Goal: Task Accomplishment & Management: Manage account settings

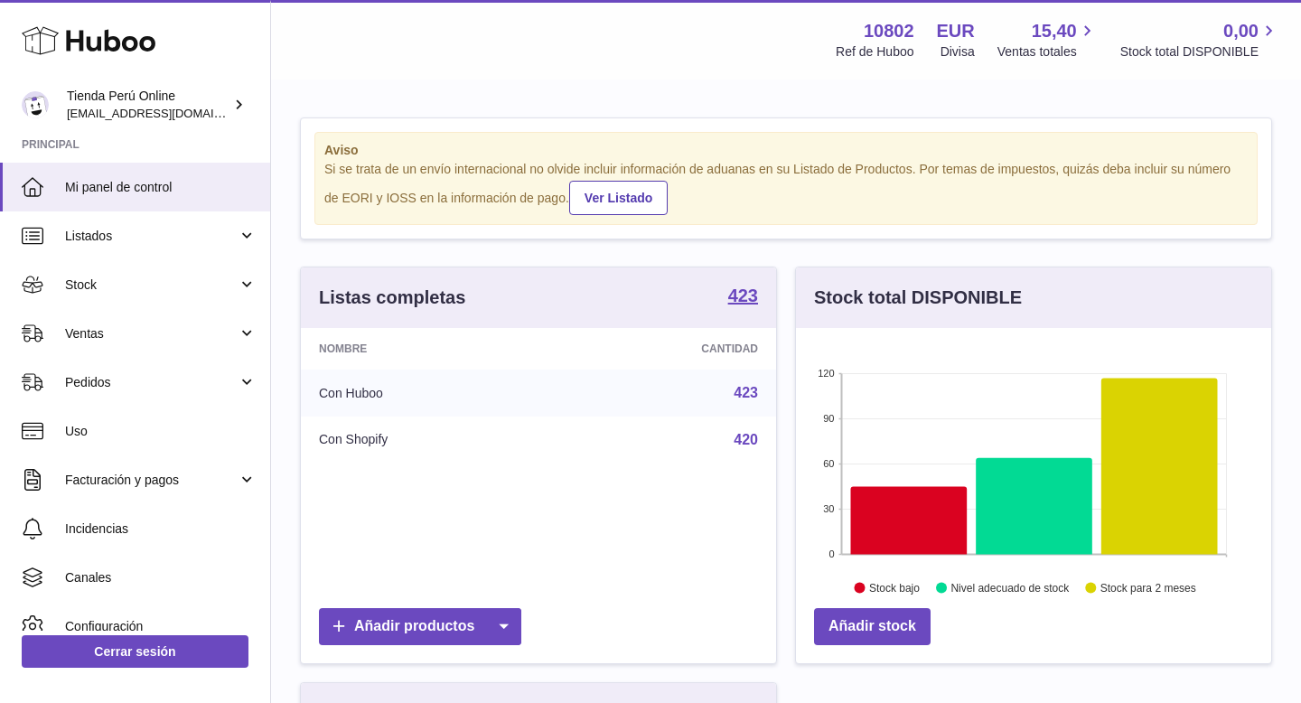
scroll to position [282, 475]
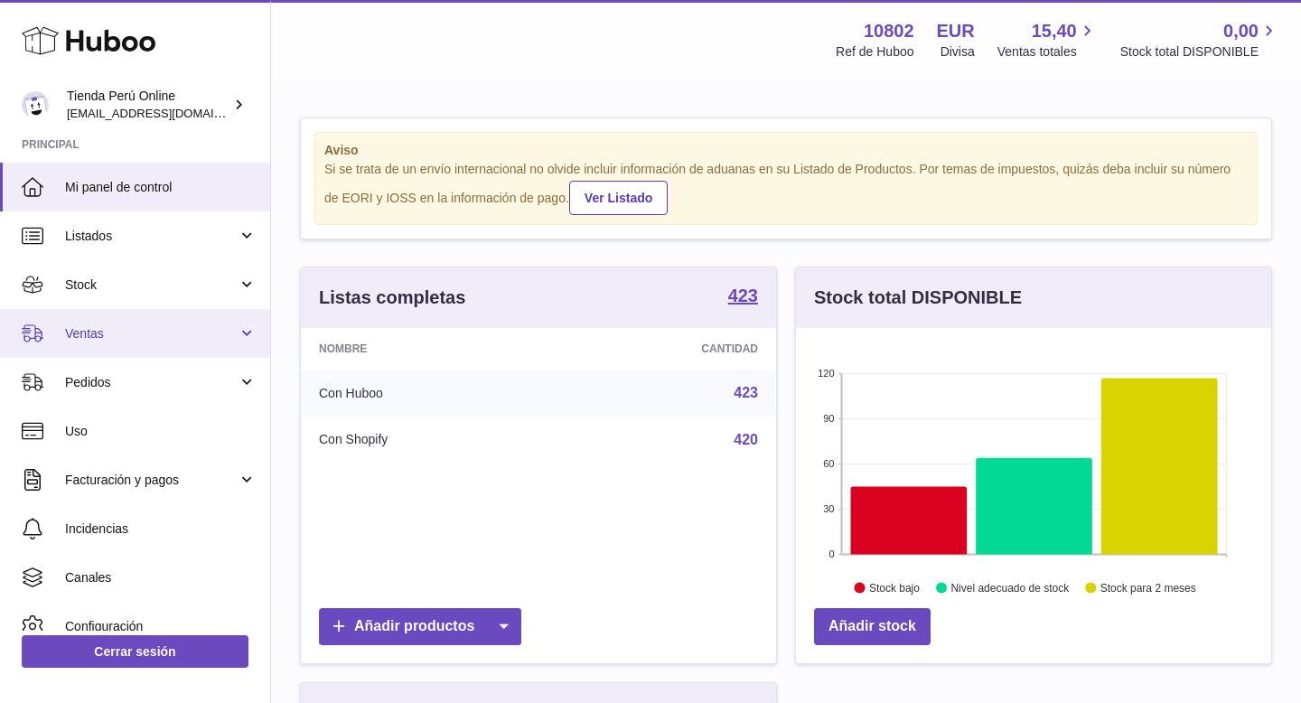
click at [128, 338] on span "Ventas" at bounding box center [151, 333] width 173 height 17
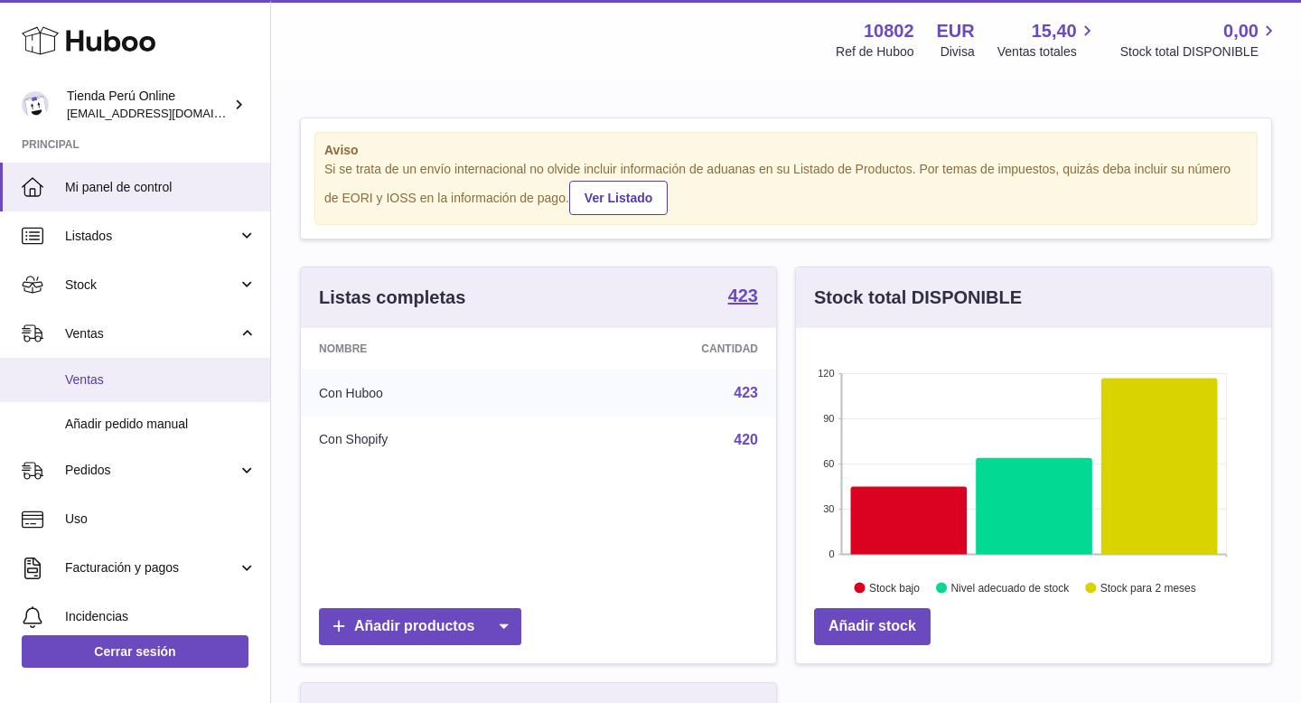
click at [135, 379] on span "Ventas" at bounding box center [161, 379] width 192 height 17
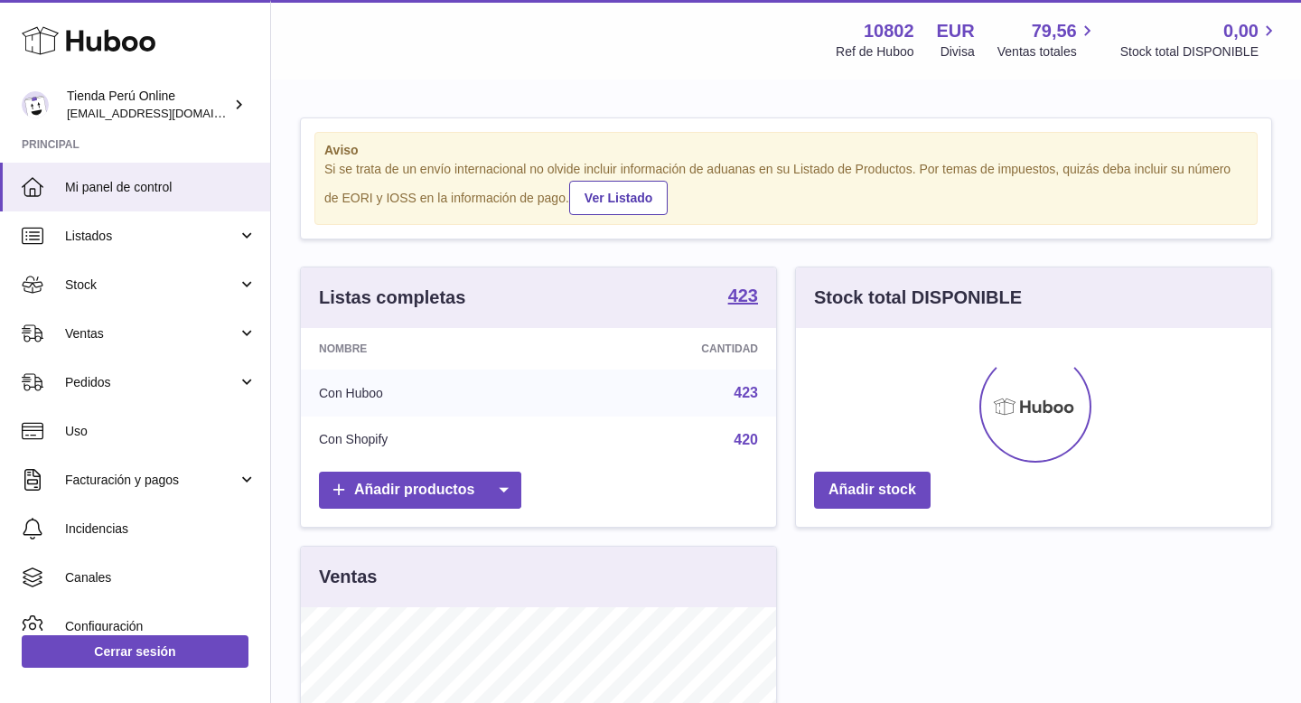
scroll to position [69, 0]
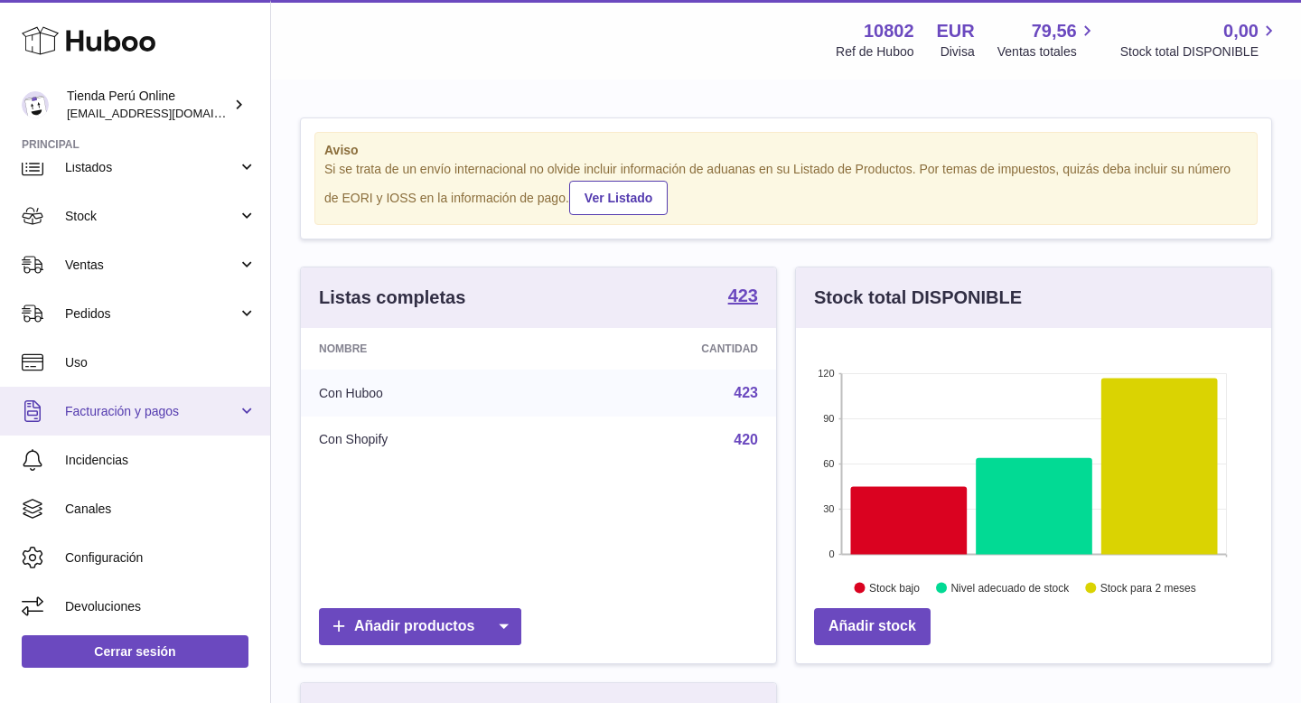
click at [154, 414] on span "Facturación y pagos" at bounding box center [151, 411] width 173 height 17
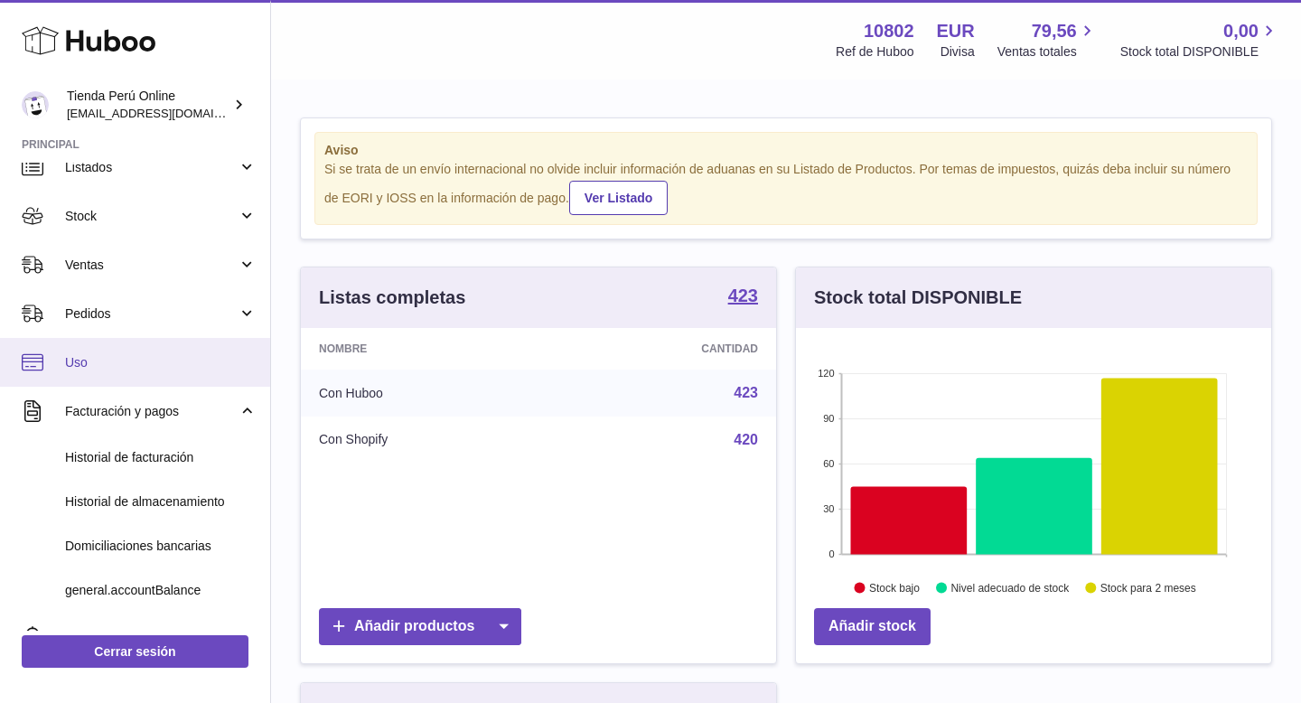
click at [167, 358] on span "Uso" at bounding box center [161, 362] width 192 height 17
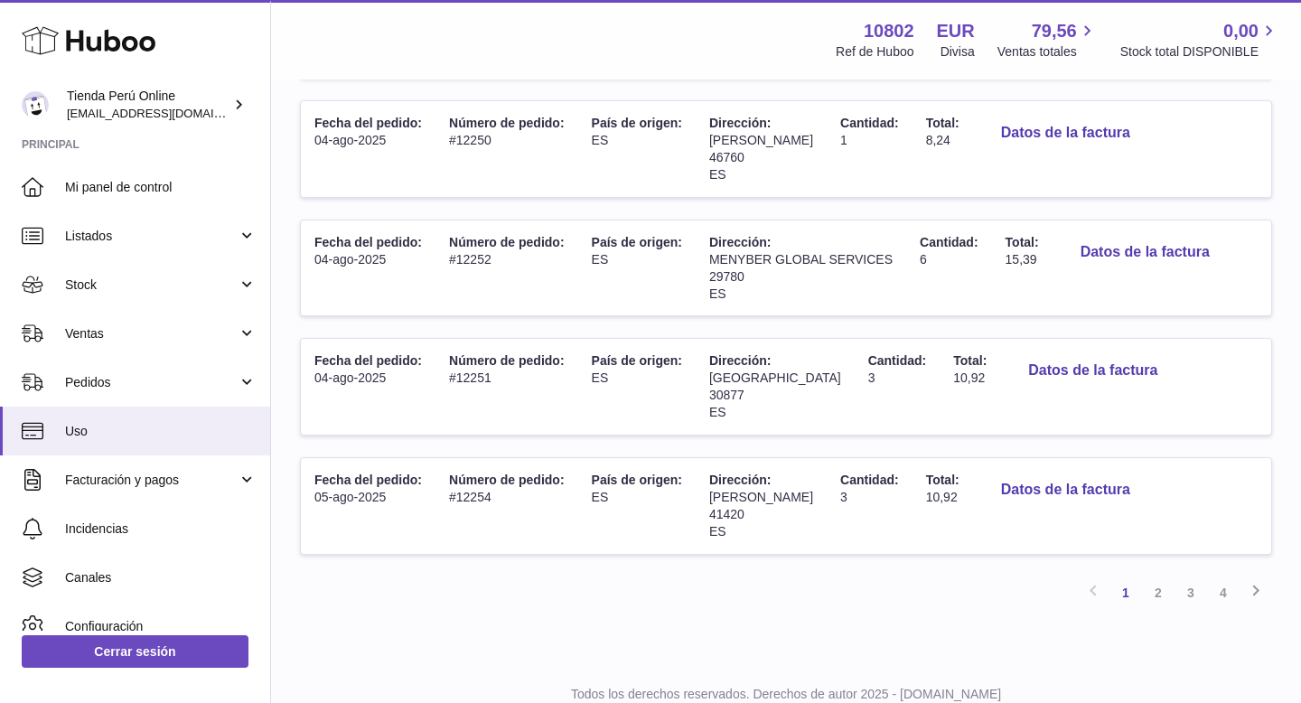
scroll to position [1040, 0]
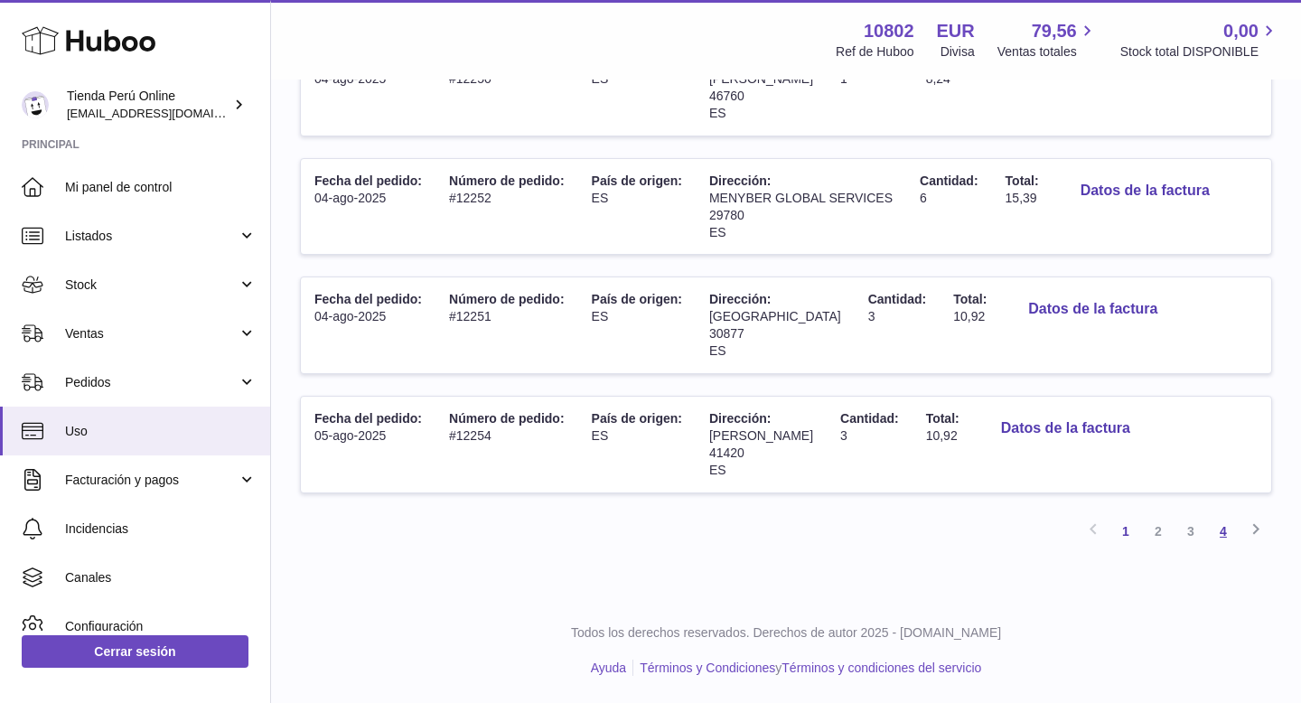
click at [1219, 538] on link "4" at bounding box center [1223, 531] width 33 height 33
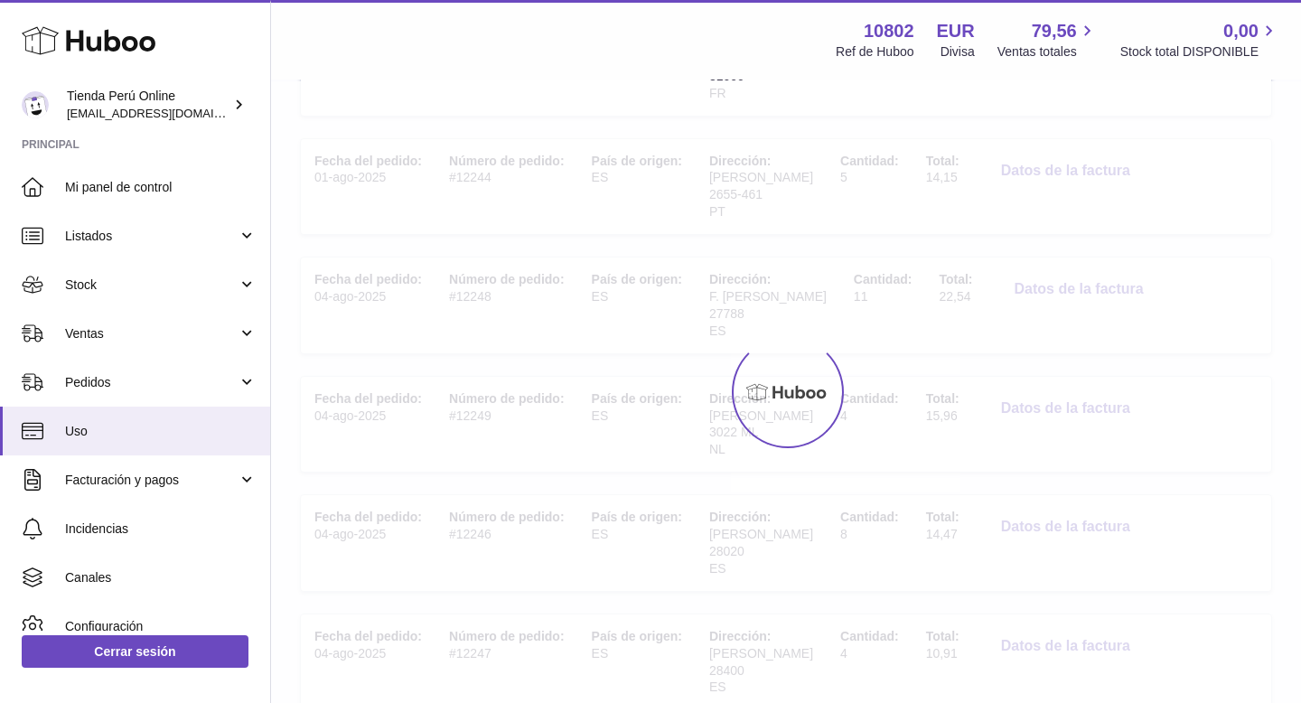
scroll to position [81, 0]
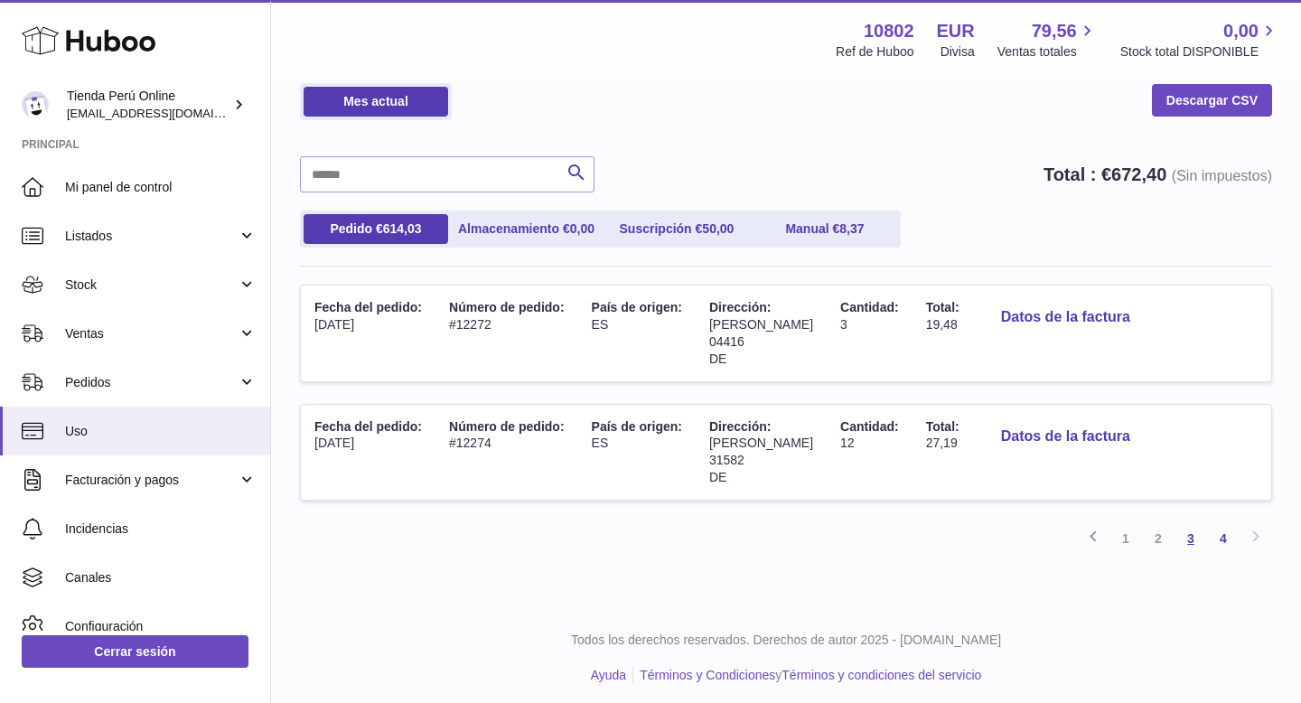
click at [1192, 545] on link "3" at bounding box center [1190, 538] width 33 height 33
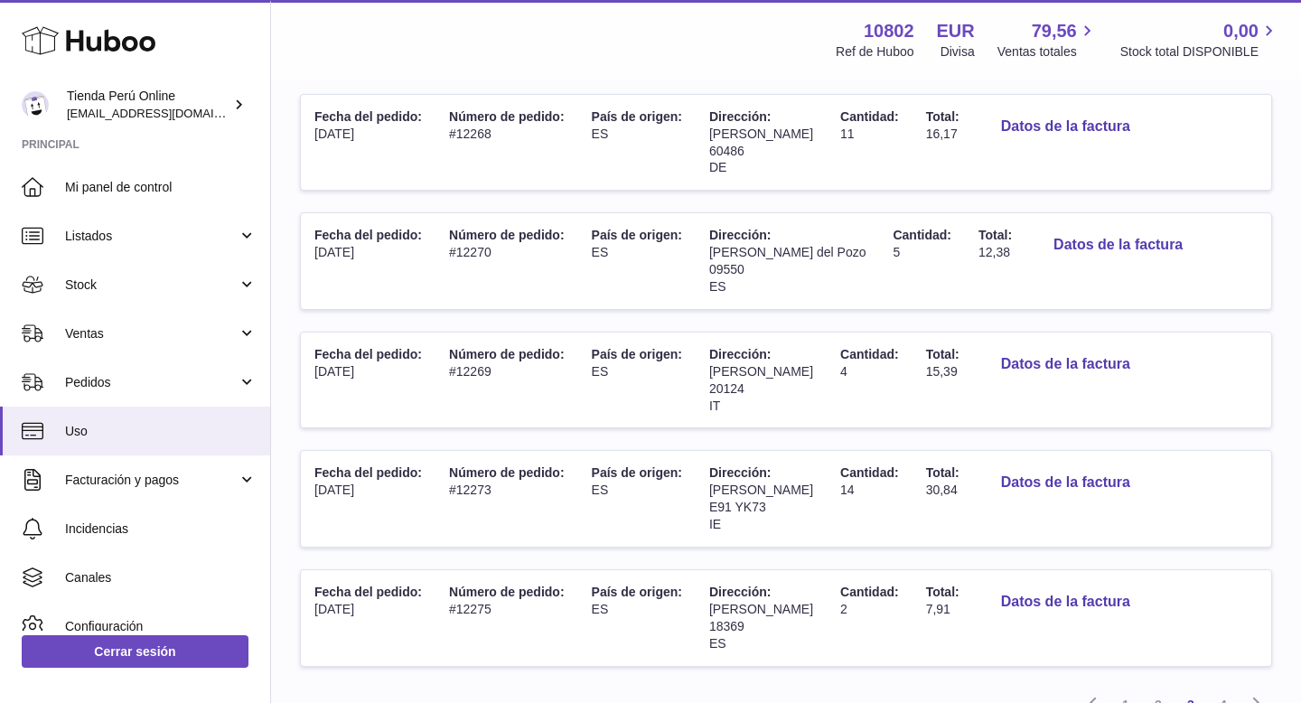
scroll to position [865, 0]
click at [1048, 249] on button "Datos de la factura" at bounding box center [1118, 246] width 158 height 37
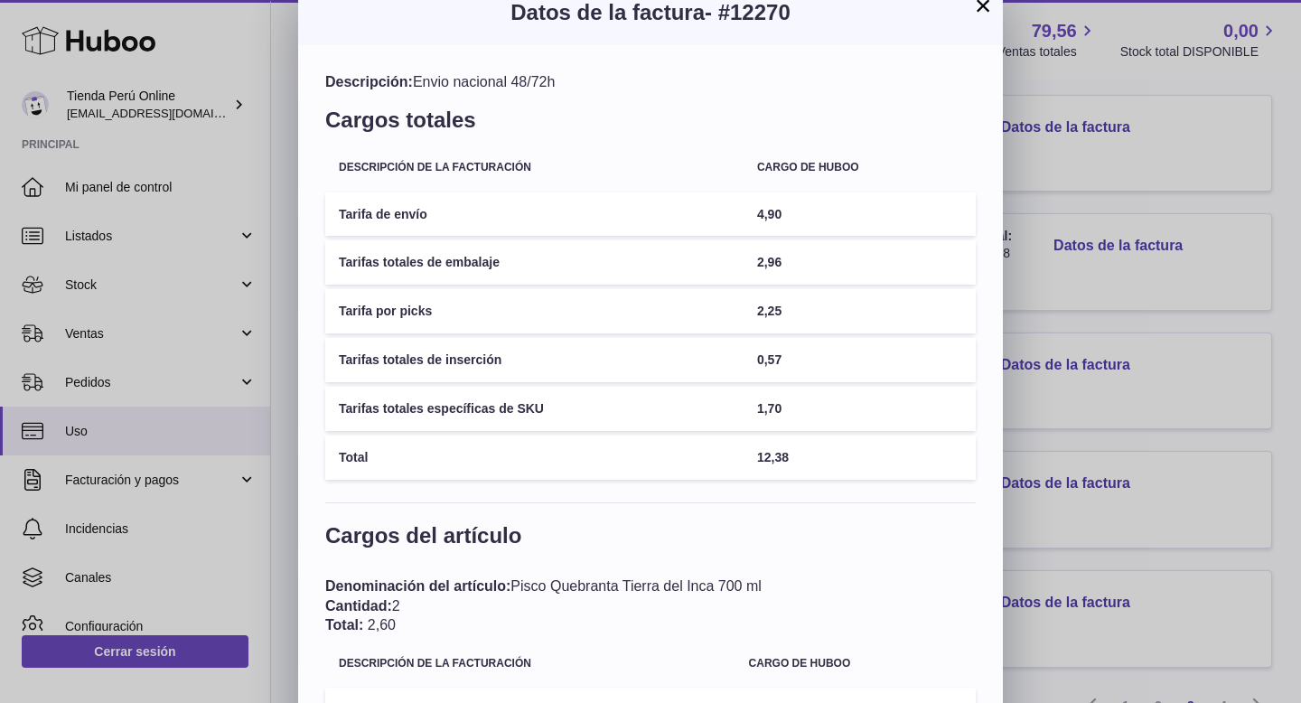
scroll to position [0, 0]
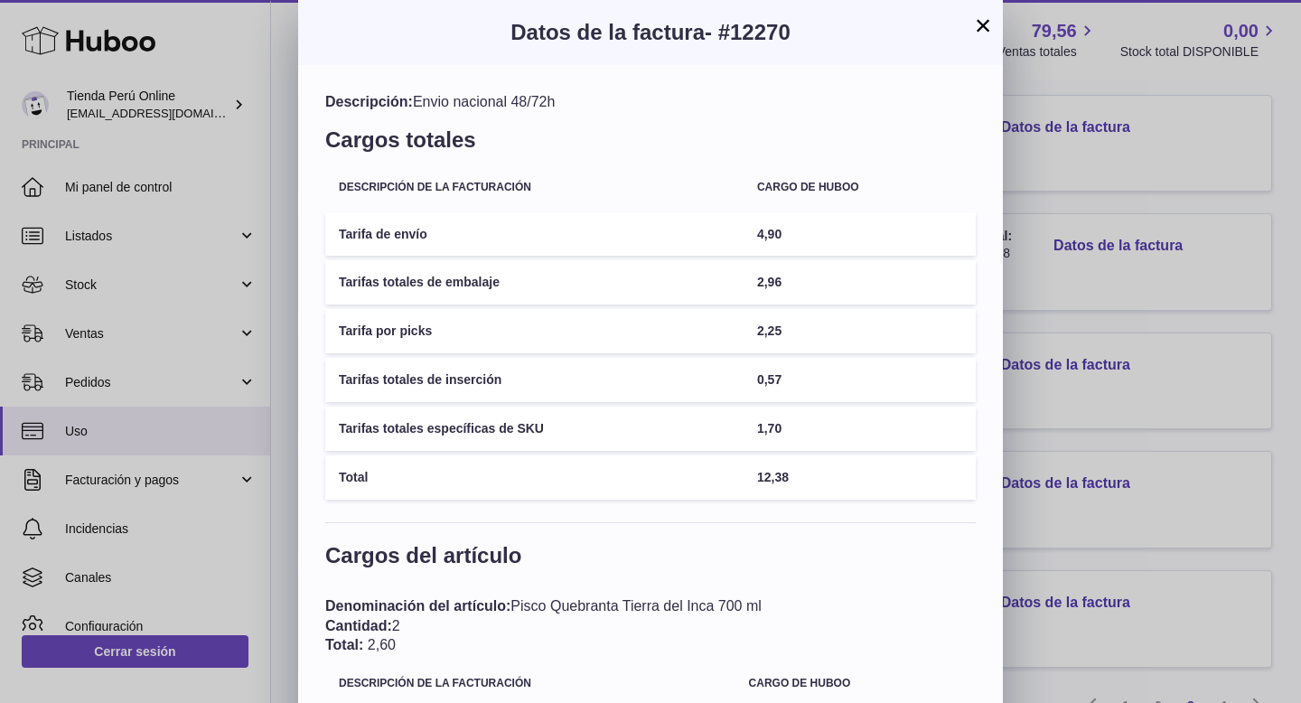
click at [987, 24] on button "×" at bounding box center [983, 25] width 22 height 22
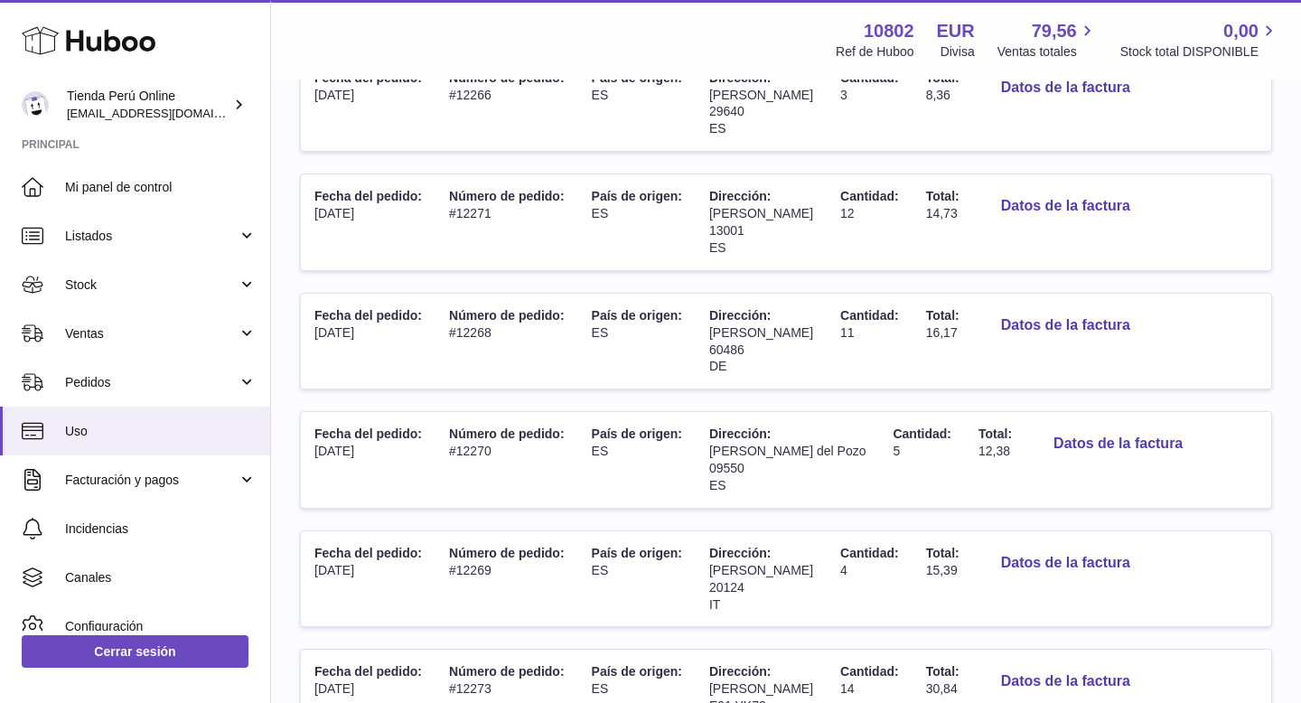
scroll to position [664, 0]
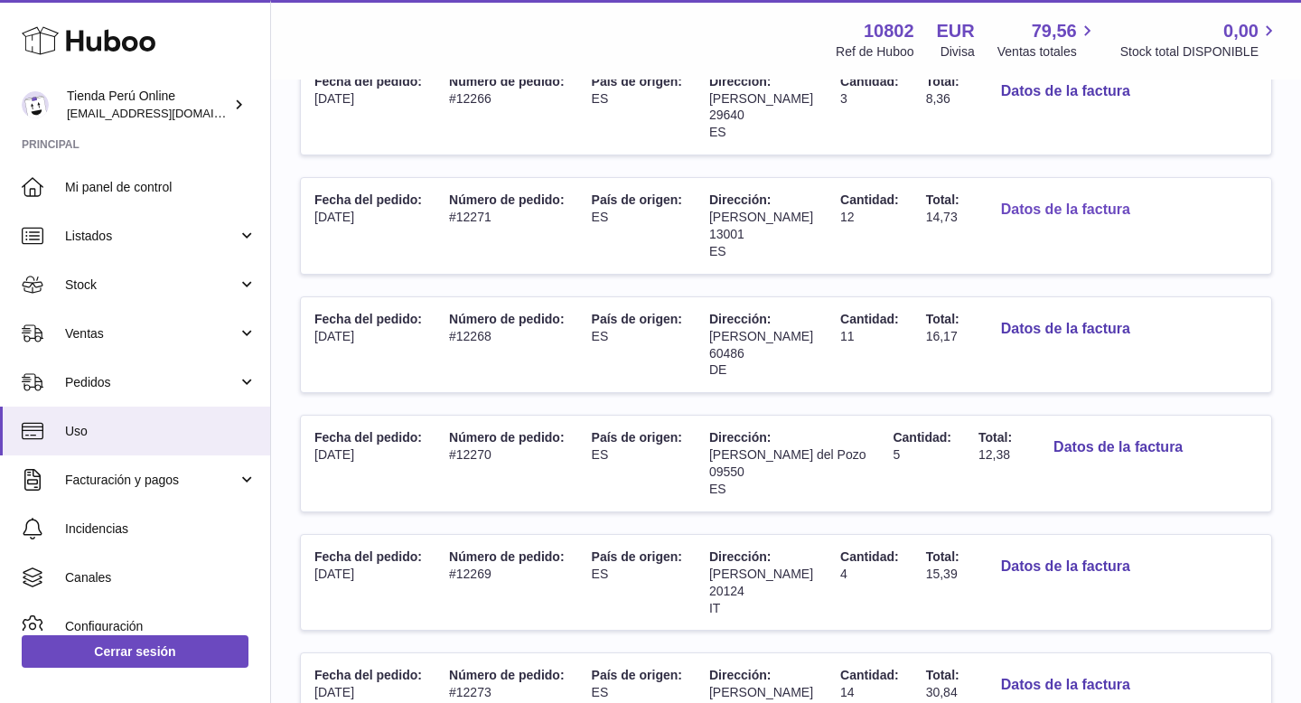
click at [1089, 207] on button "Datos de la factura" at bounding box center [1066, 210] width 158 height 37
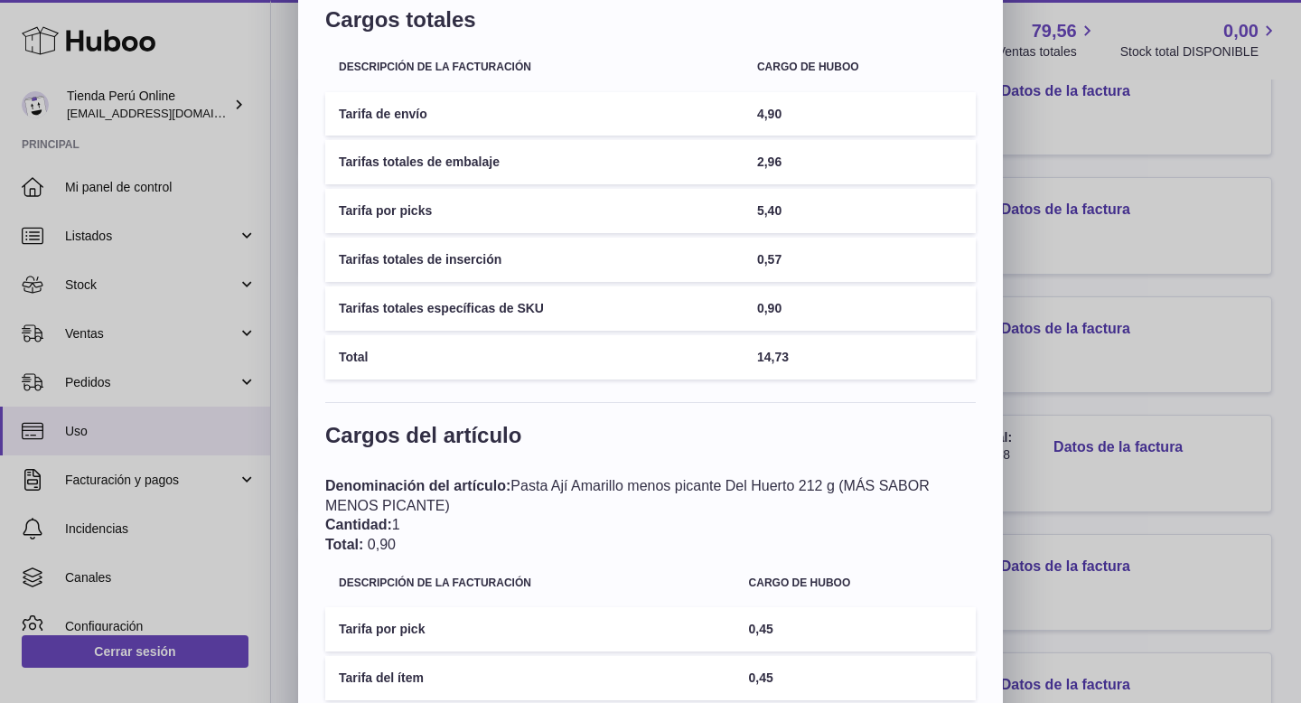
scroll to position [0, 0]
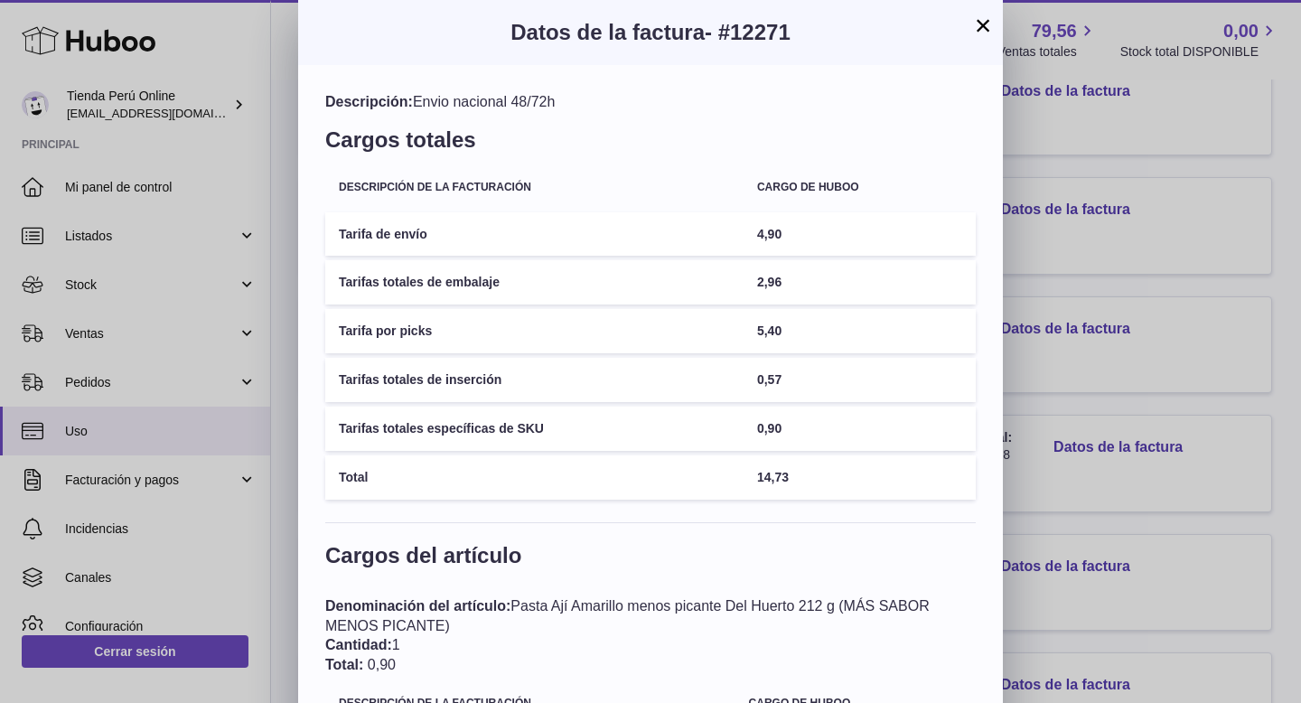
click at [987, 24] on button "×" at bounding box center [983, 25] width 22 height 22
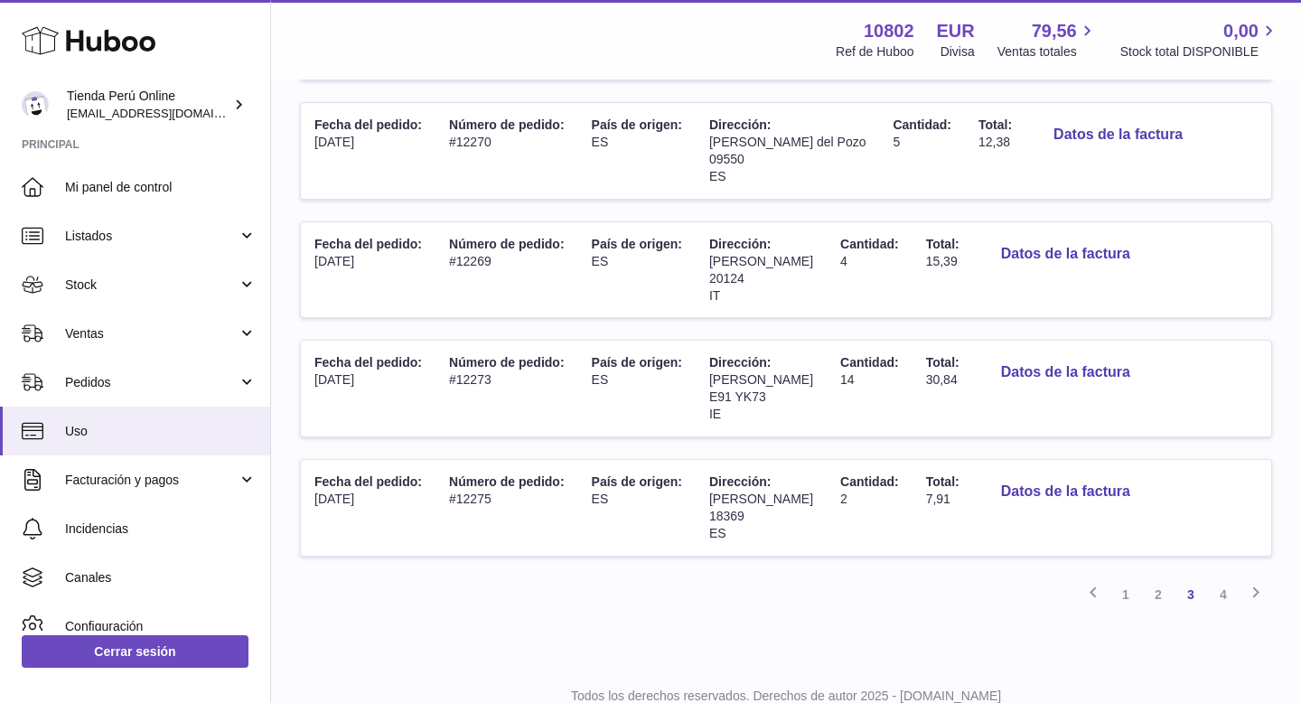
scroll to position [1040, 0]
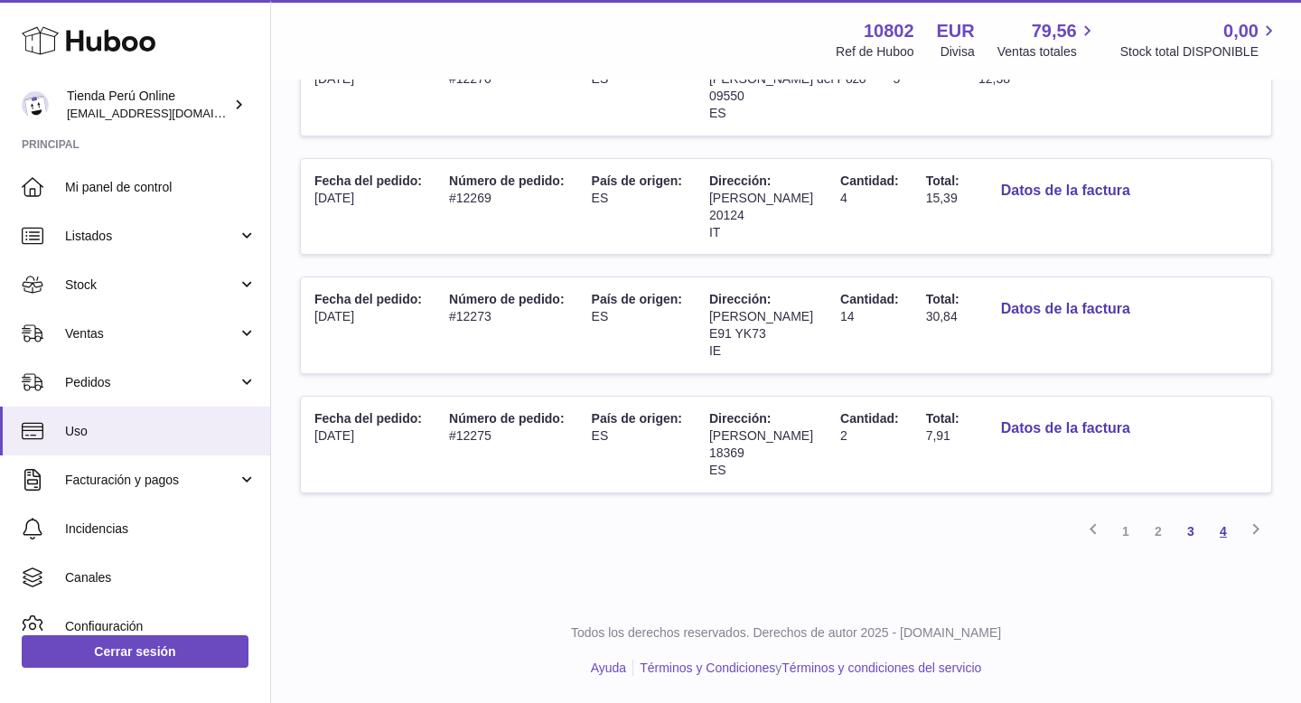
click at [1221, 529] on link "4" at bounding box center [1223, 531] width 33 height 33
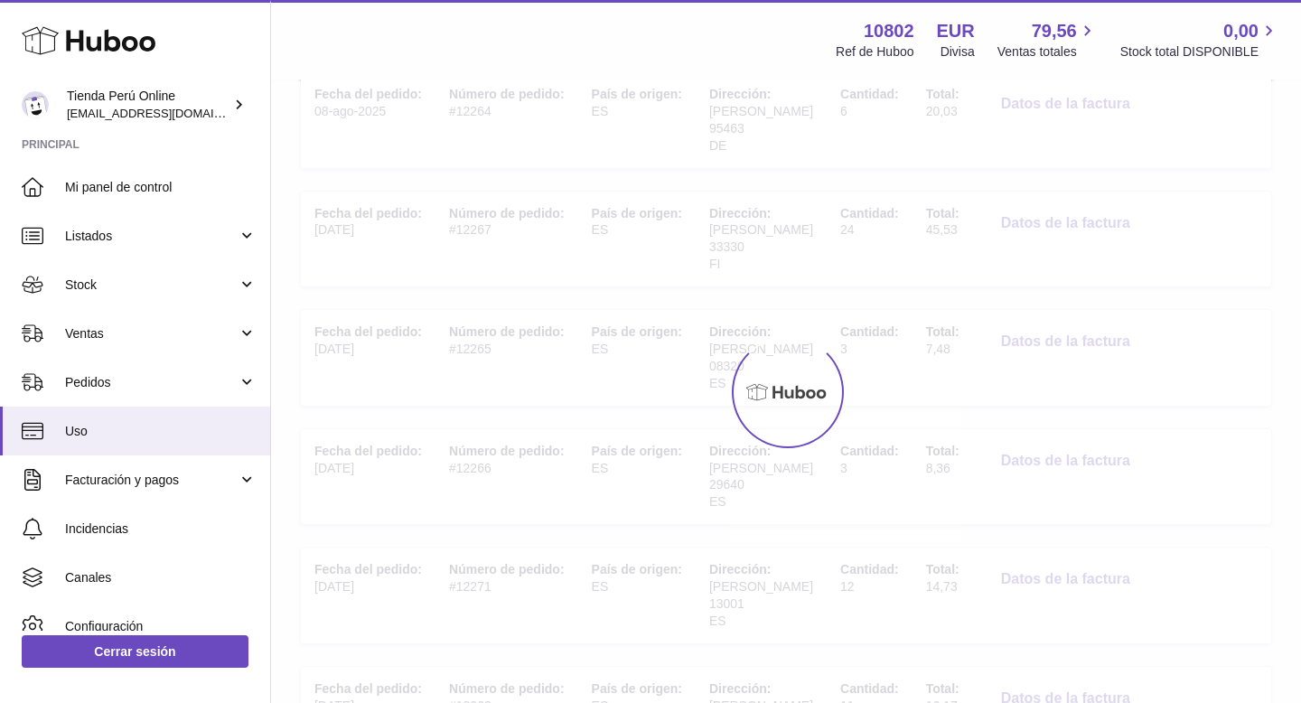
scroll to position [81, 0]
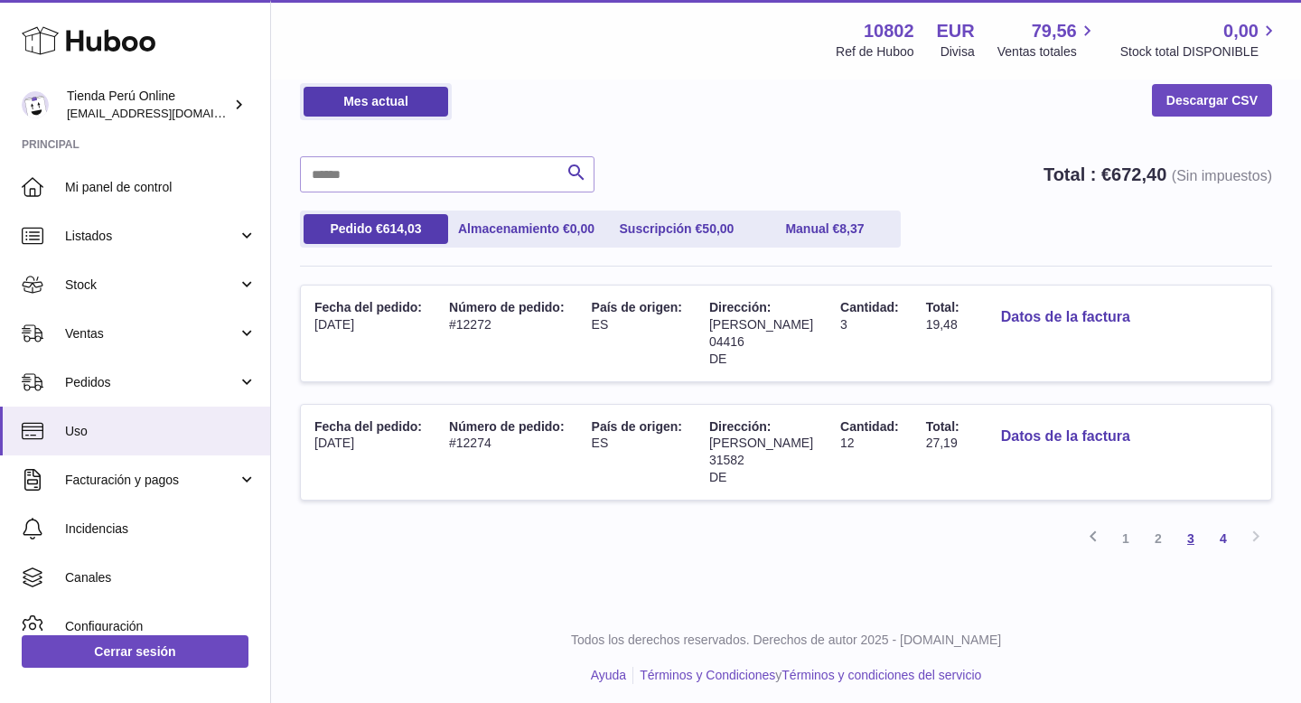
click at [1189, 541] on link "3" at bounding box center [1190, 538] width 33 height 33
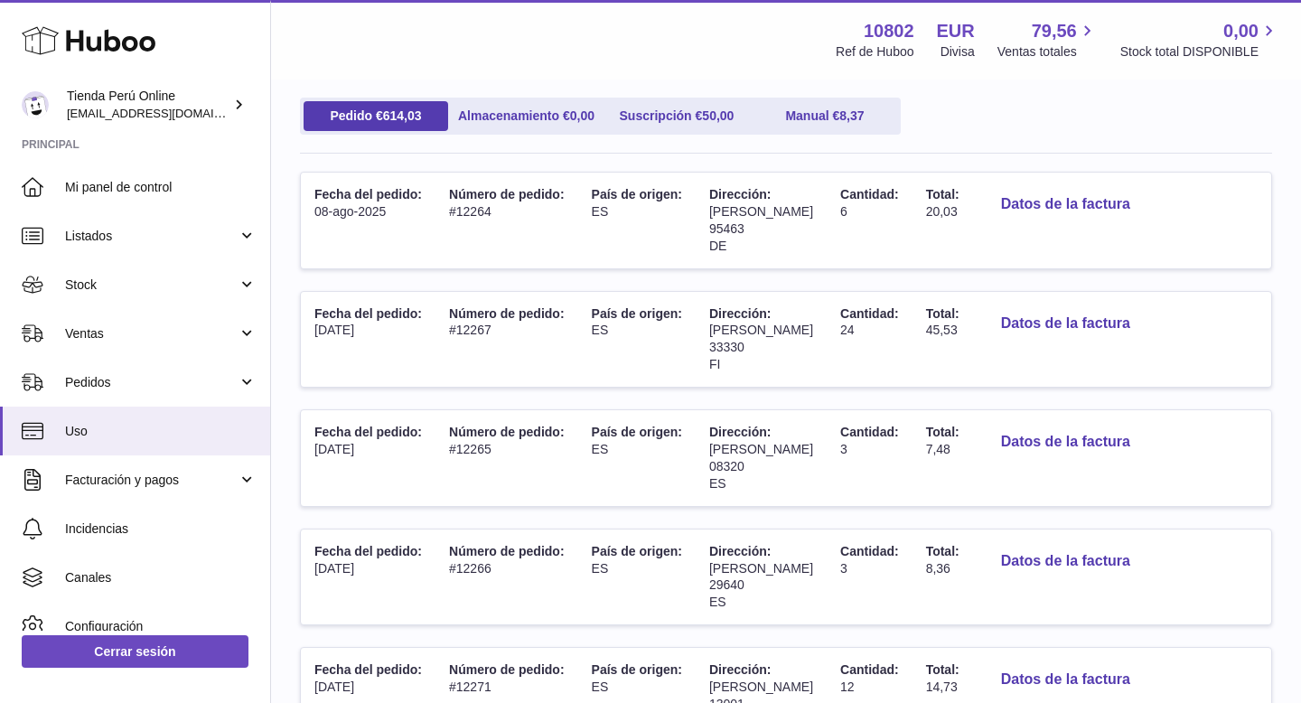
scroll to position [178, 0]
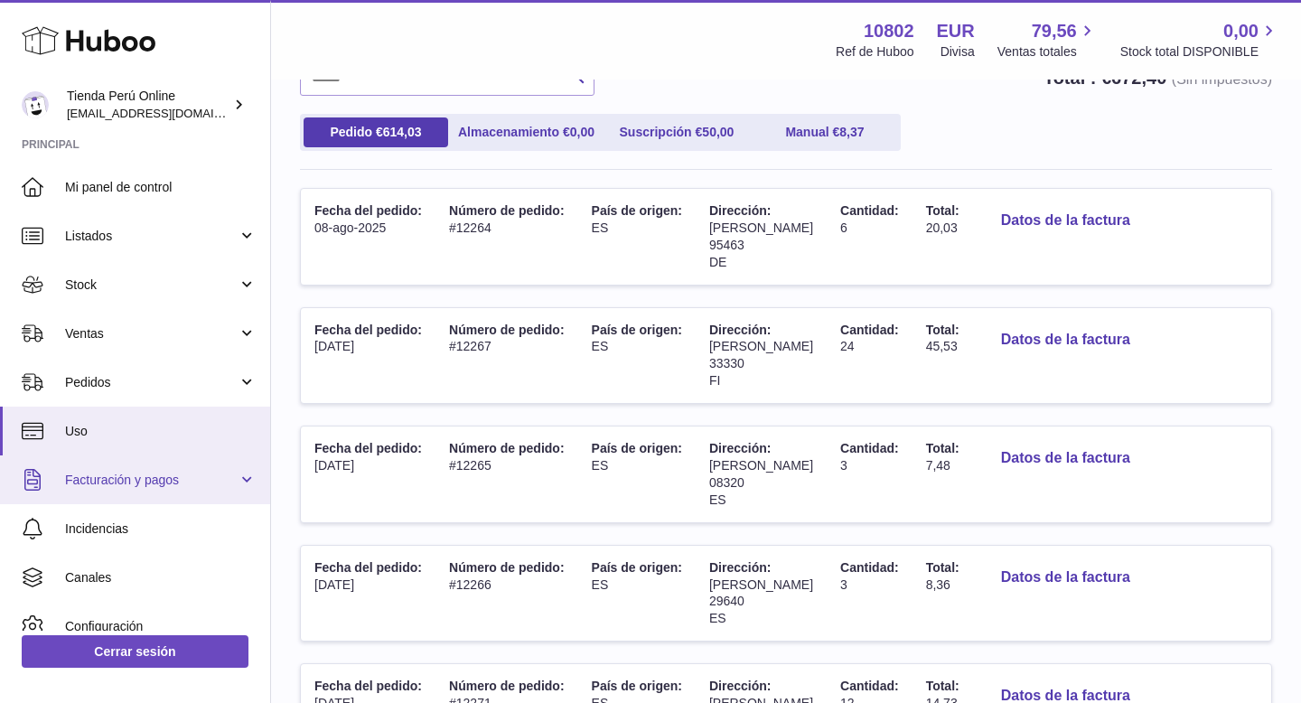
click at [176, 476] on span "Facturación y pagos" at bounding box center [151, 480] width 173 height 17
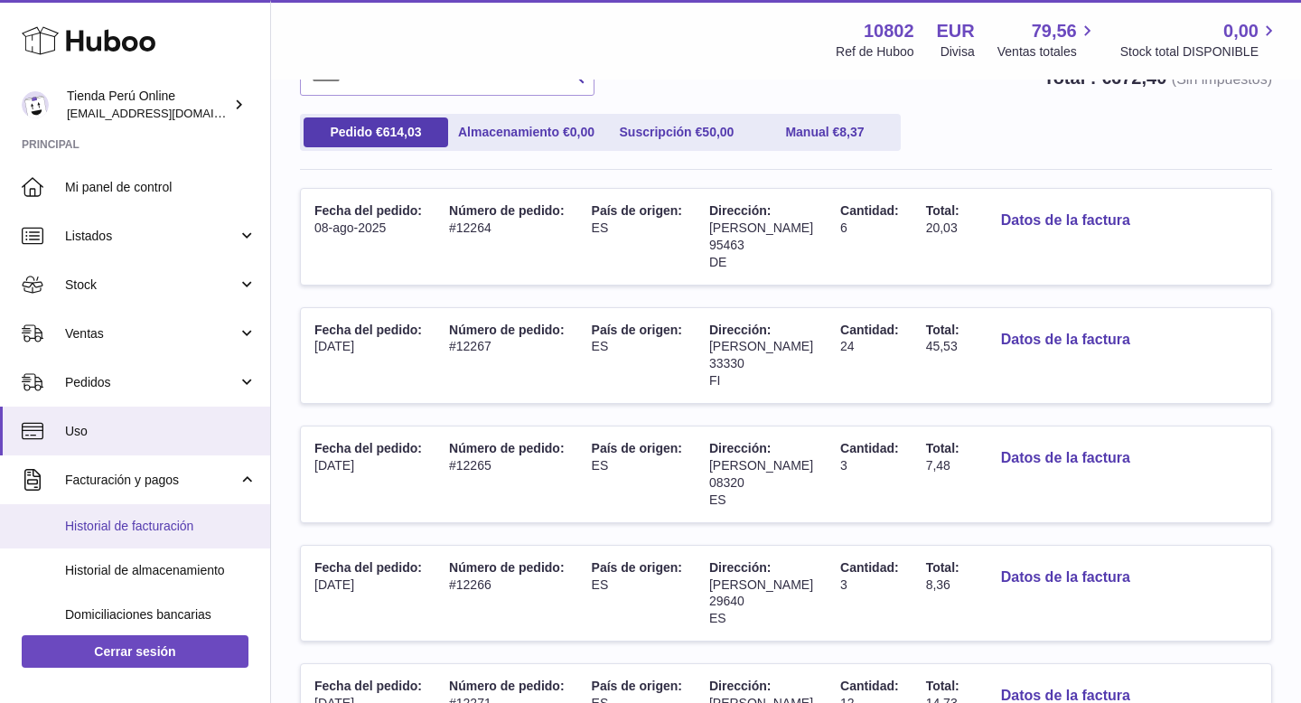
click at [167, 532] on span "Historial de facturación" at bounding box center [161, 526] width 192 height 17
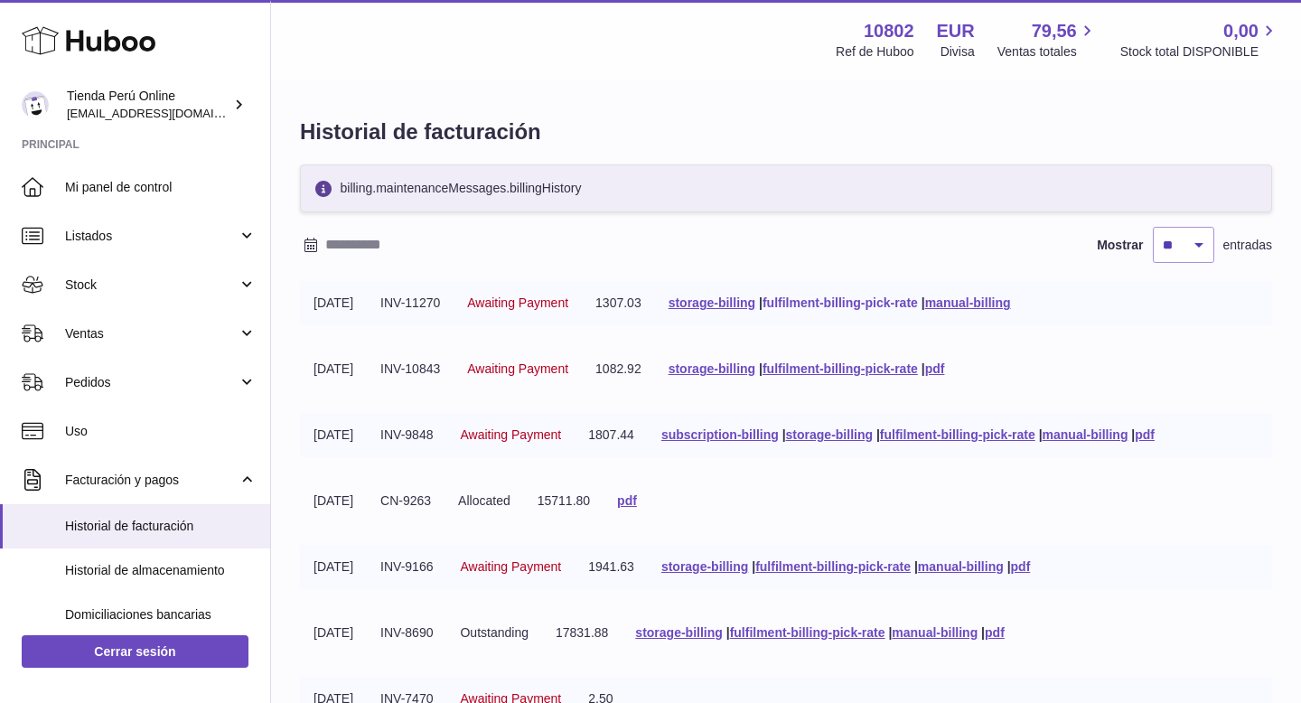
click at [838, 305] on link "fulfilment-billing-pick-rate" at bounding box center [840, 302] width 155 height 14
click at [856, 371] on link "fulfilment-billing-pick-rate" at bounding box center [840, 368] width 155 height 14
